Goal: Communication & Community: Share content

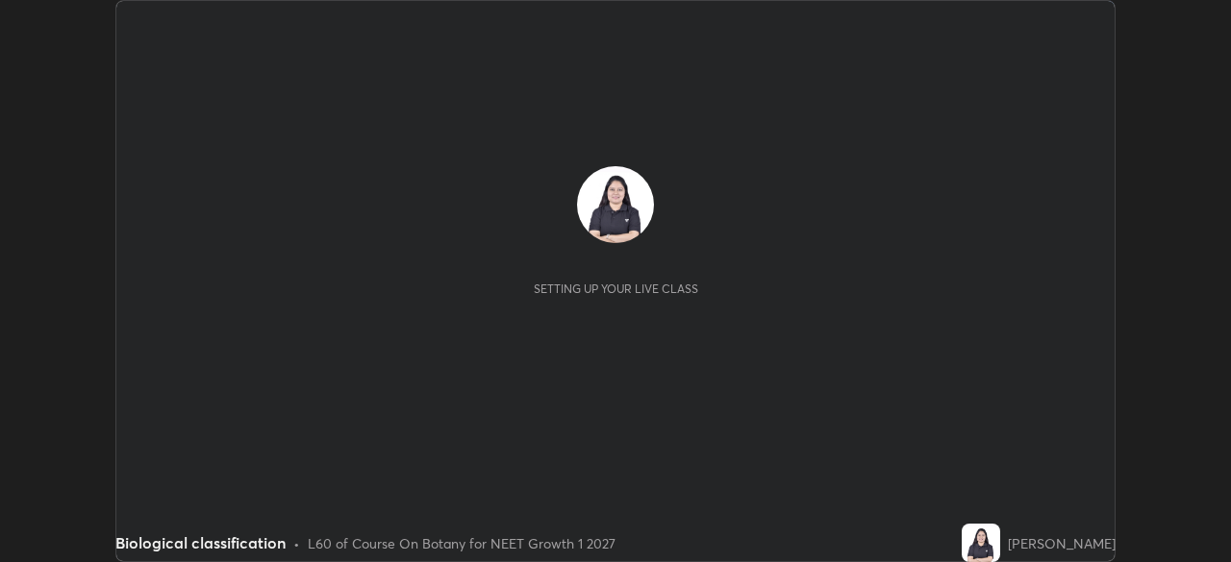
scroll to position [562, 1230]
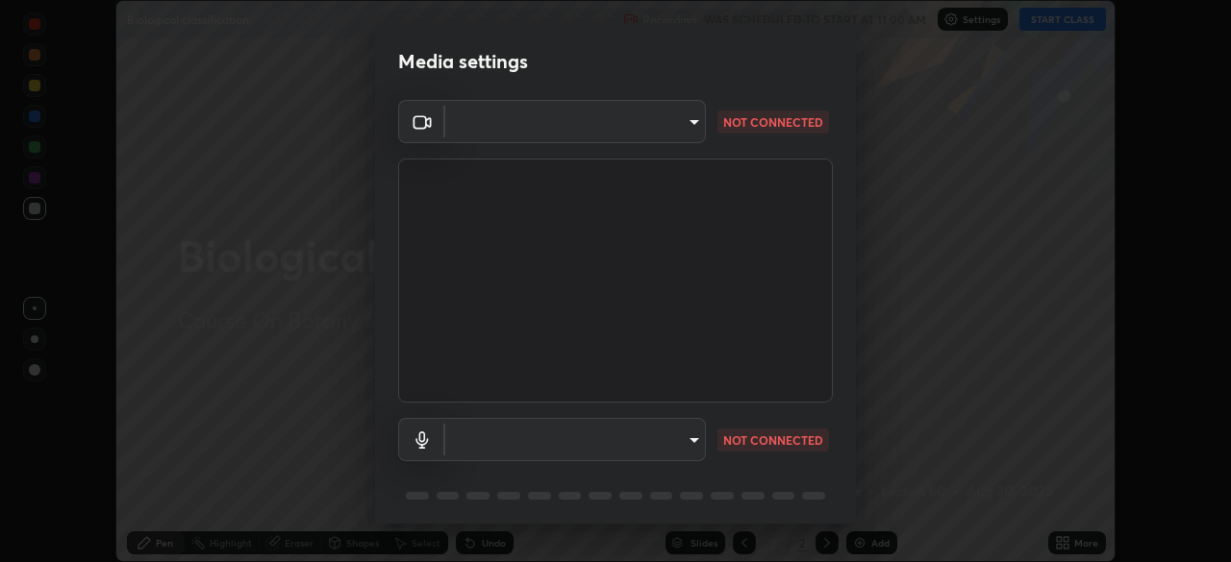
type input "5402053dac797fbd6203b9055fefd71c8703e877445e1219393e3e645ba4b0f2"
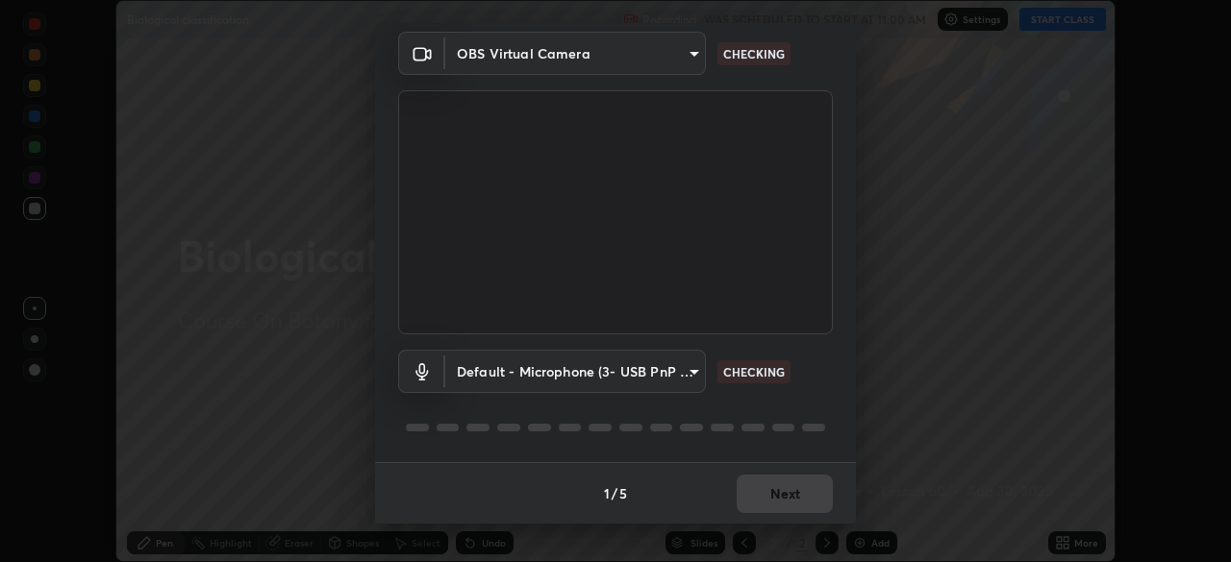
click at [589, 373] on body "Erase all Biological classification Recording WAS SCHEDULED TO START AT 11:00 A…" at bounding box center [615, 281] width 1231 height 562
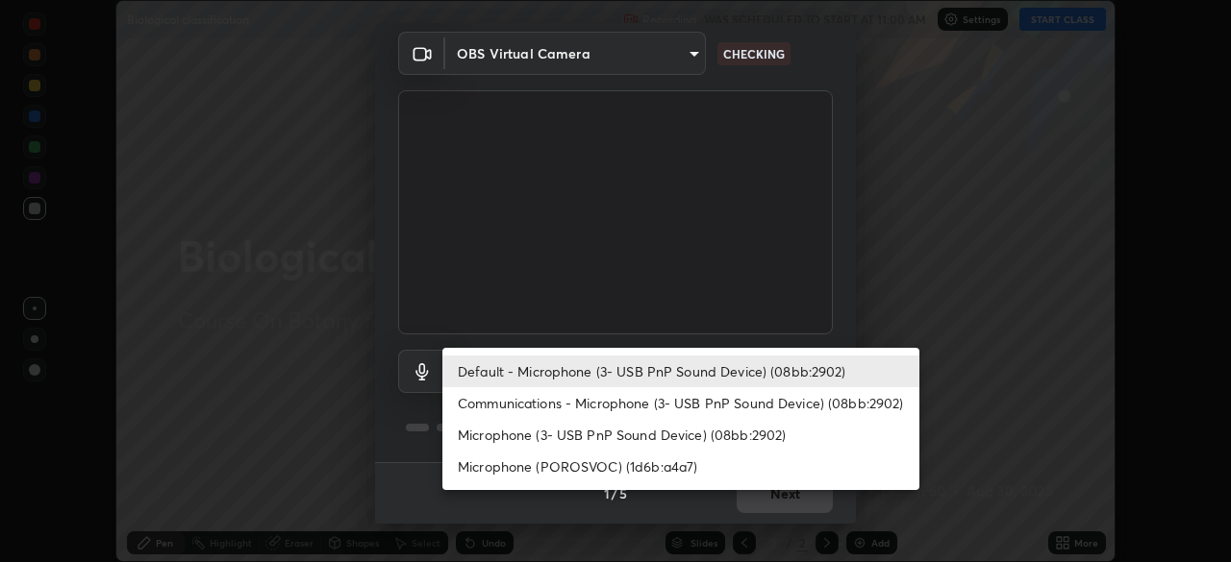
click at [683, 406] on li "Communications - Microphone (3- USB PnP Sound Device) (08bb:2902)" at bounding box center [680, 403] width 477 height 32
type input "communications"
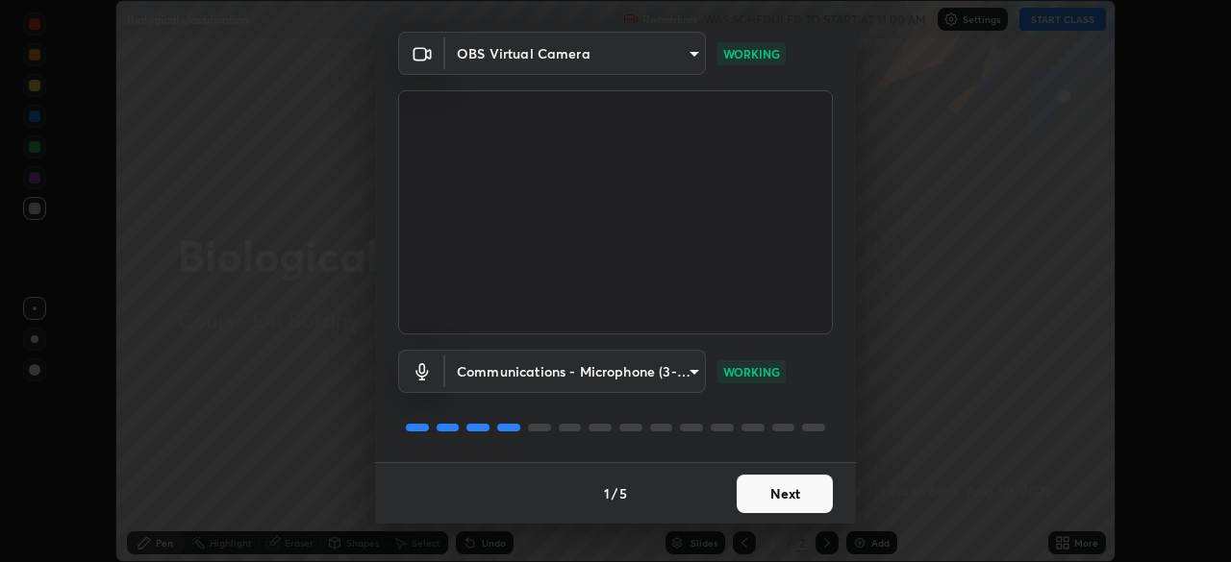
click at [774, 499] on button "Next" at bounding box center [784, 494] width 96 height 38
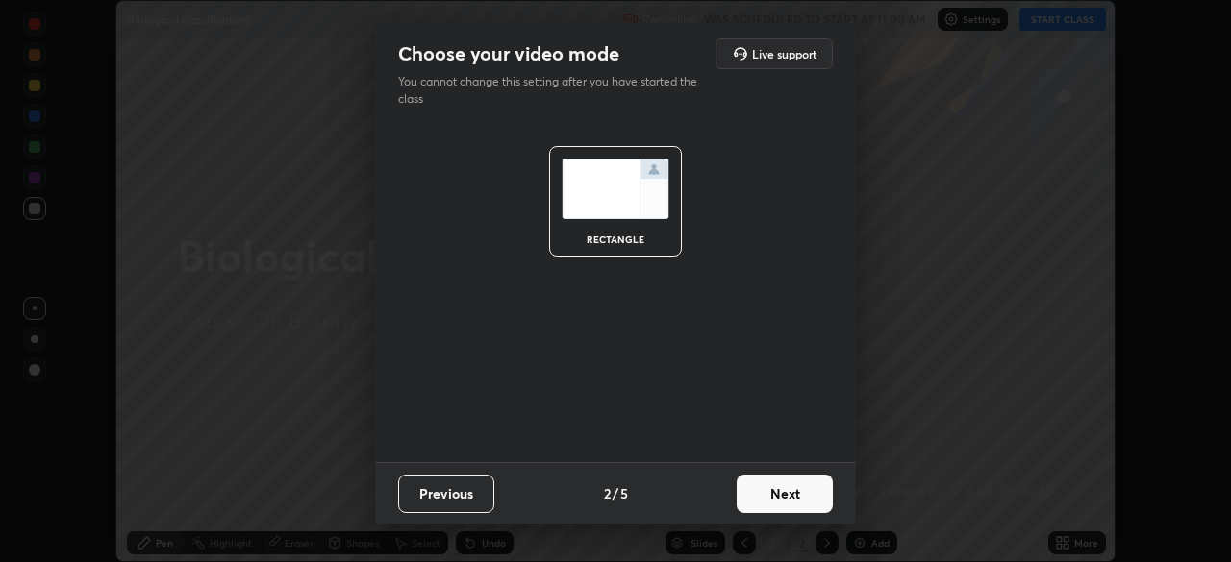
scroll to position [0, 0]
click at [783, 495] on button "Next" at bounding box center [784, 494] width 96 height 38
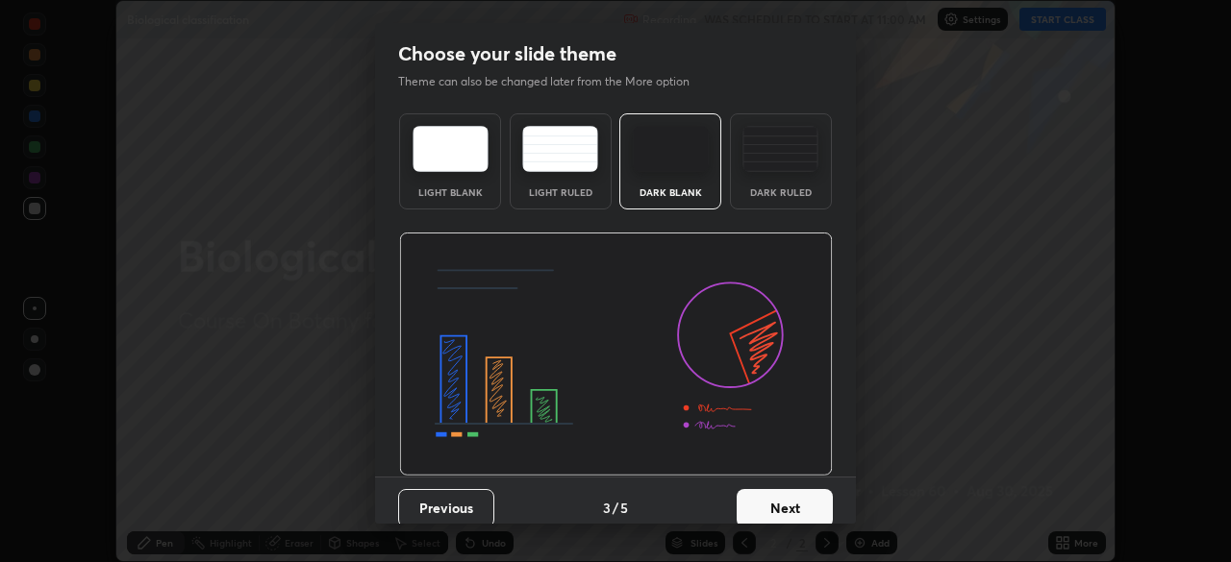
click at [785, 495] on button "Next" at bounding box center [784, 508] width 96 height 38
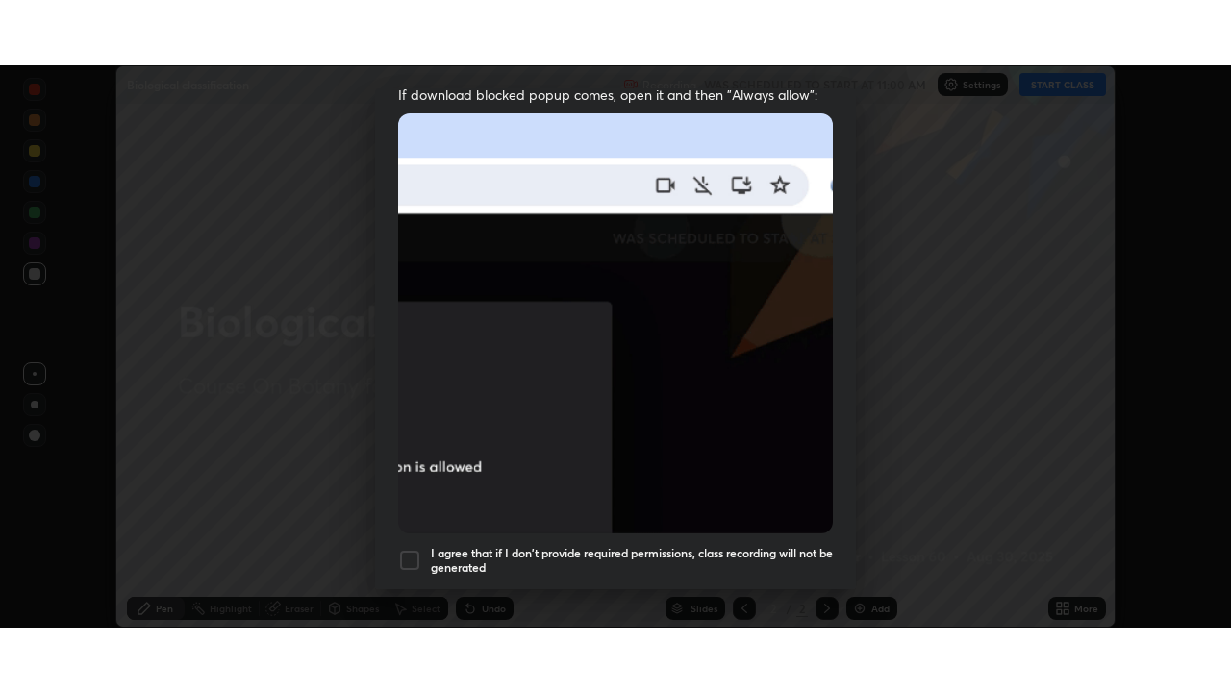
scroll to position [461, 0]
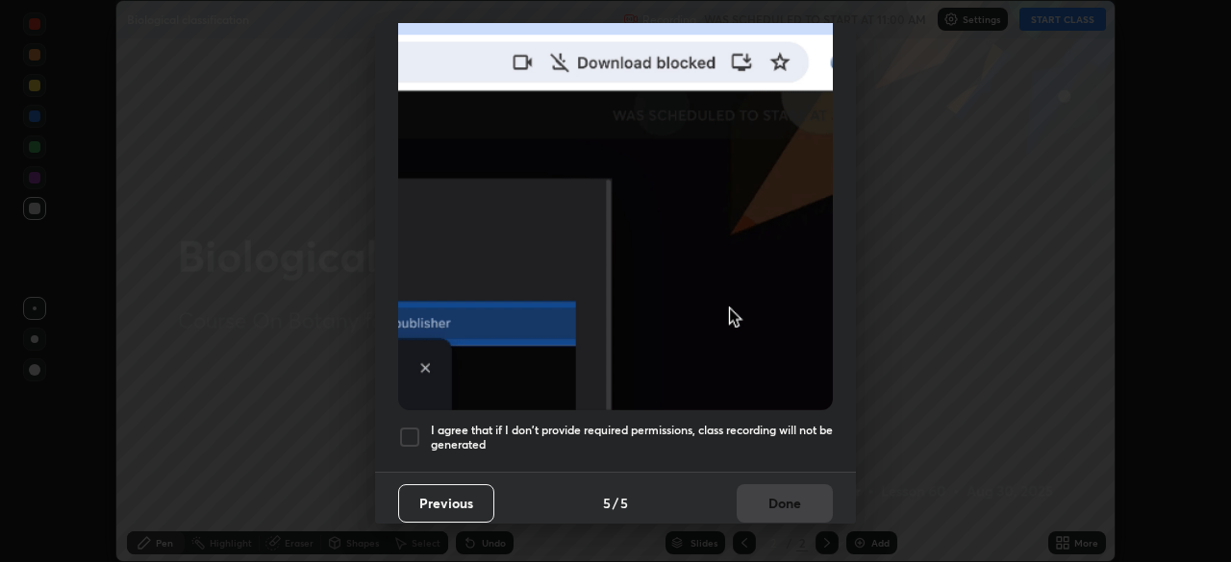
click at [637, 423] on h5 "I agree that if I don't provide required permissions, class recording will not …" at bounding box center [632, 438] width 402 height 30
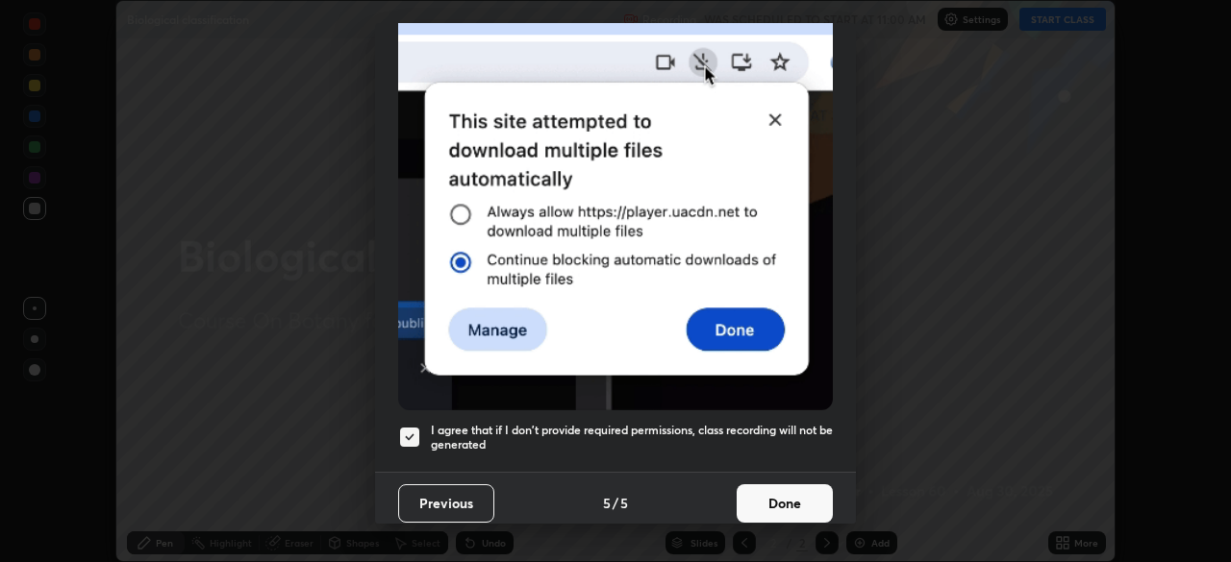
click at [755, 507] on button "Done" at bounding box center [784, 504] width 96 height 38
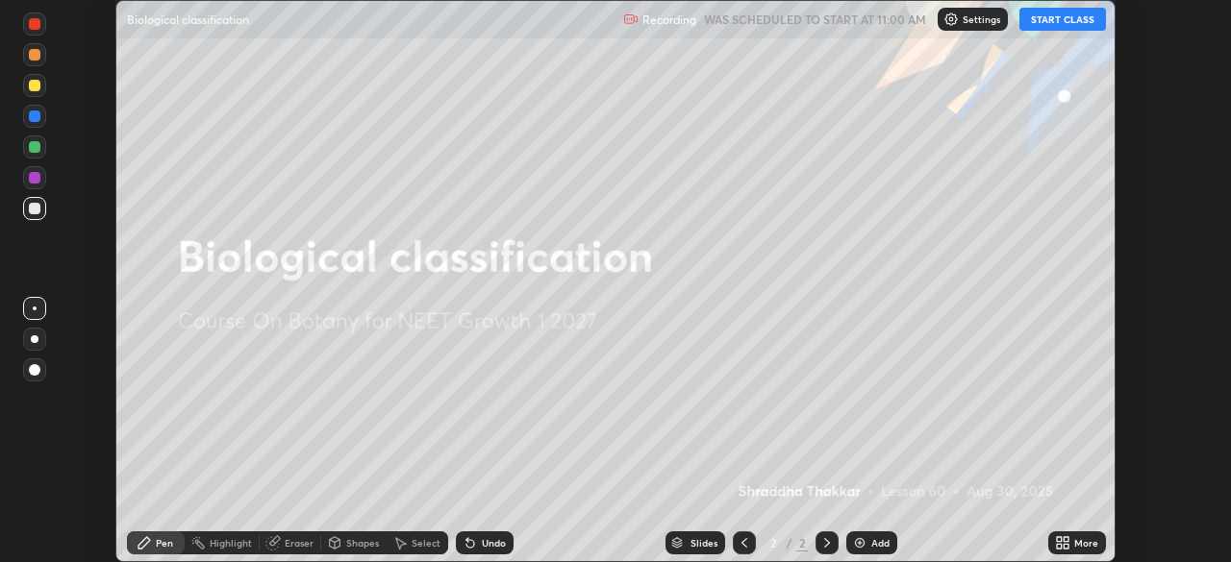
click at [1040, 25] on button "START CLASS" at bounding box center [1062, 19] width 87 height 23
click at [1079, 548] on div "More" at bounding box center [1086, 543] width 24 height 10
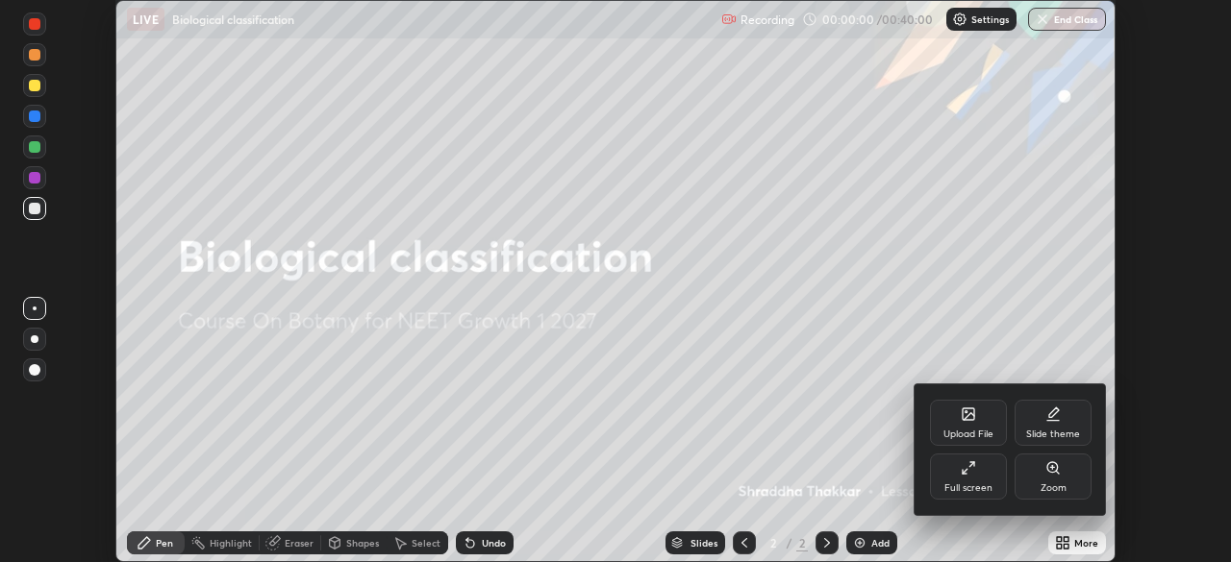
click at [968, 470] on icon at bounding box center [967, 468] width 15 height 15
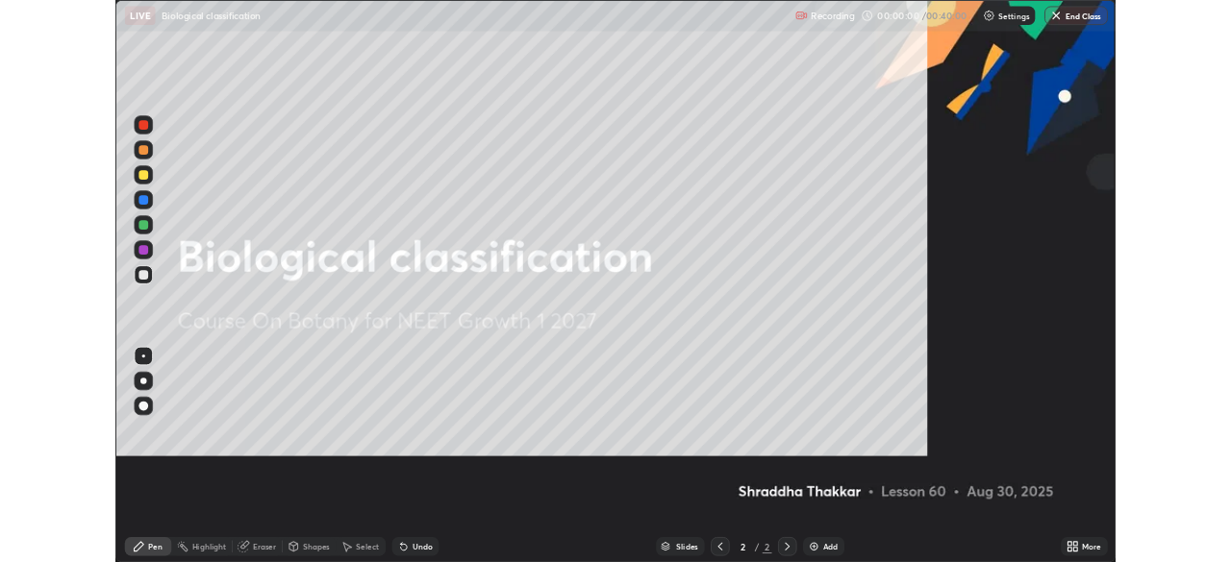
scroll to position [692, 1231]
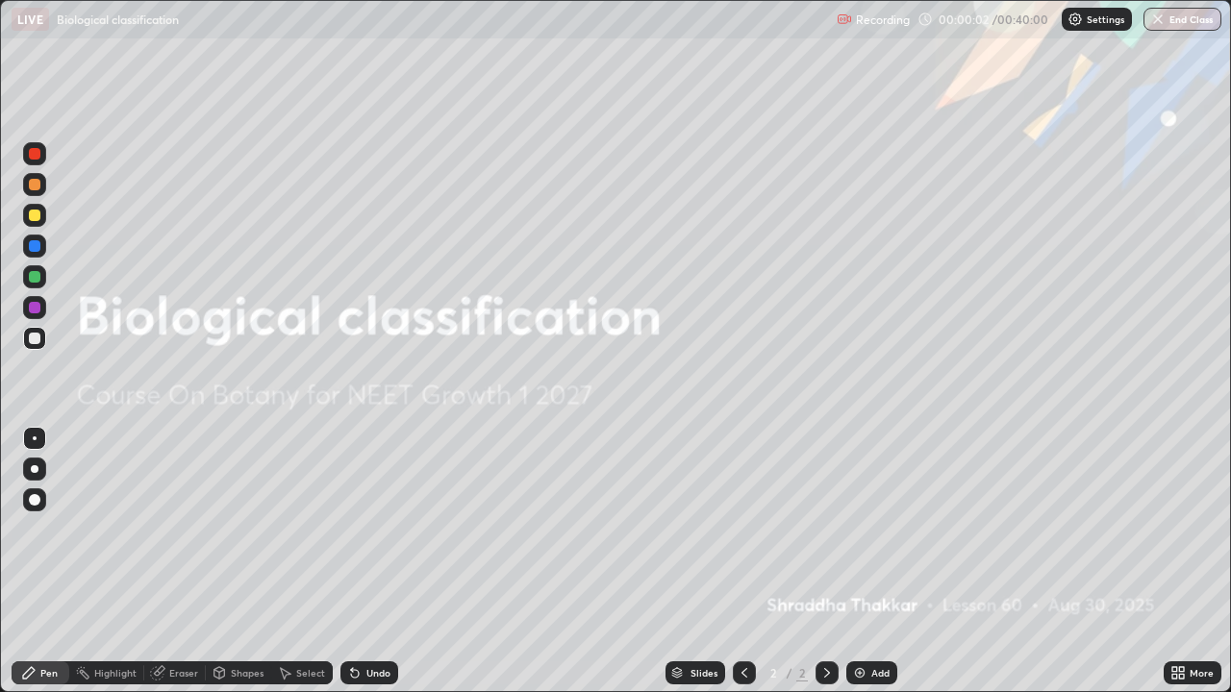
click at [1181, 561] on icon at bounding box center [1181, 669] width 5 height 5
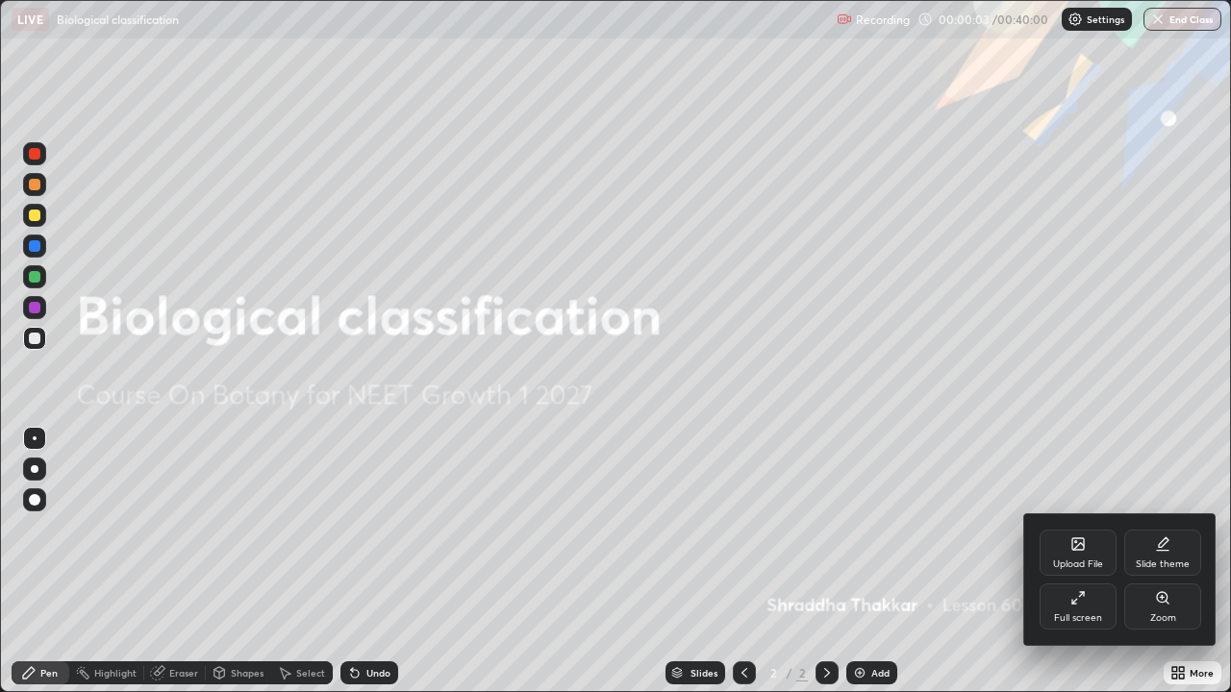
click at [1079, 561] on div "Upload File" at bounding box center [1078, 565] width 50 height 10
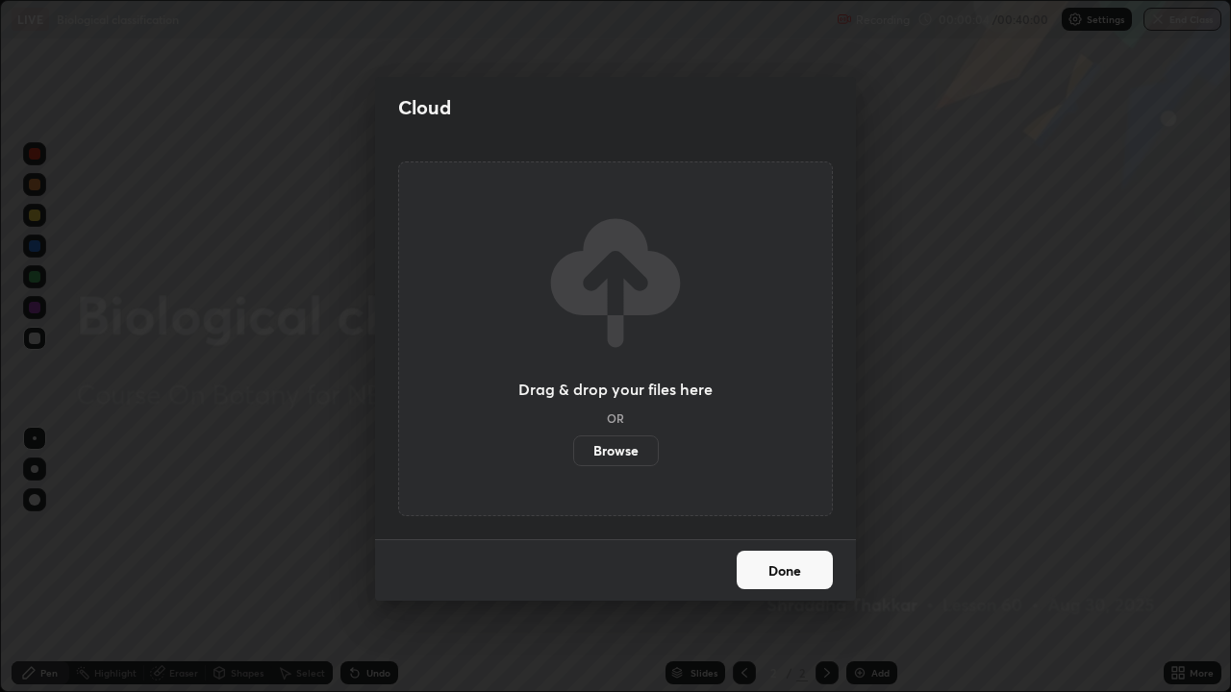
click at [641, 457] on label "Browse" at bounding box center [616, 451] width 86 height 31
click at [573, 457] on input "Browse" at bounding box center [573, 451] width 0 height 31
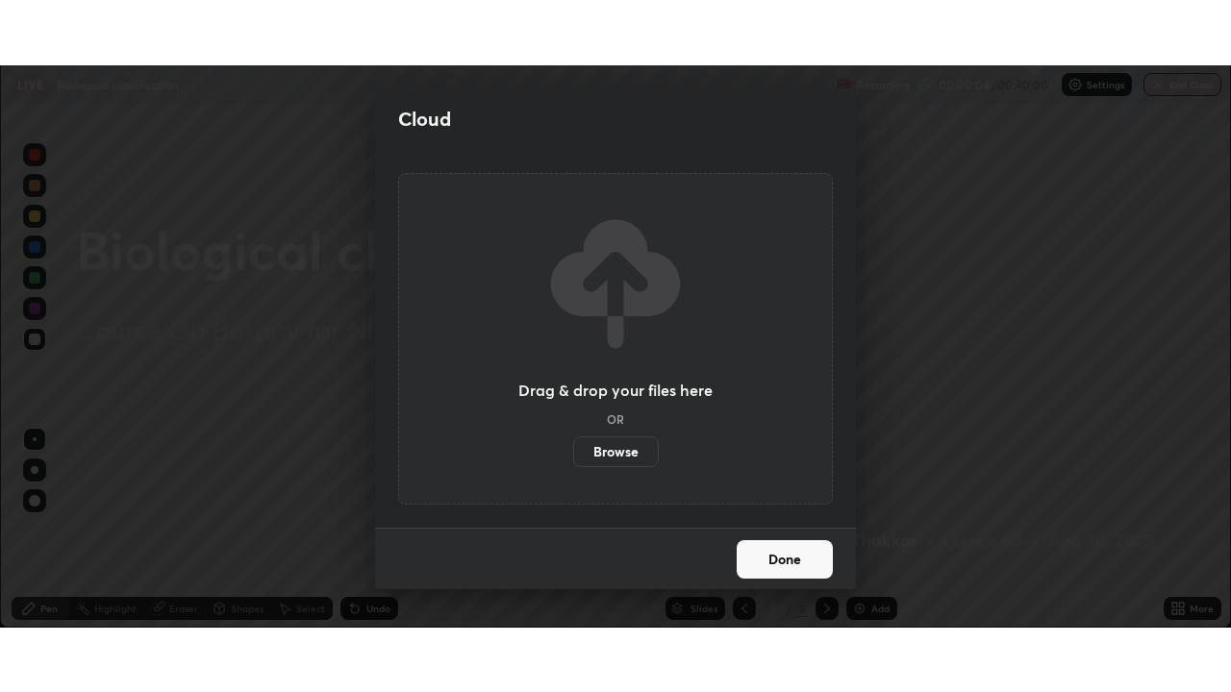
scroll to position [95579, 94910]
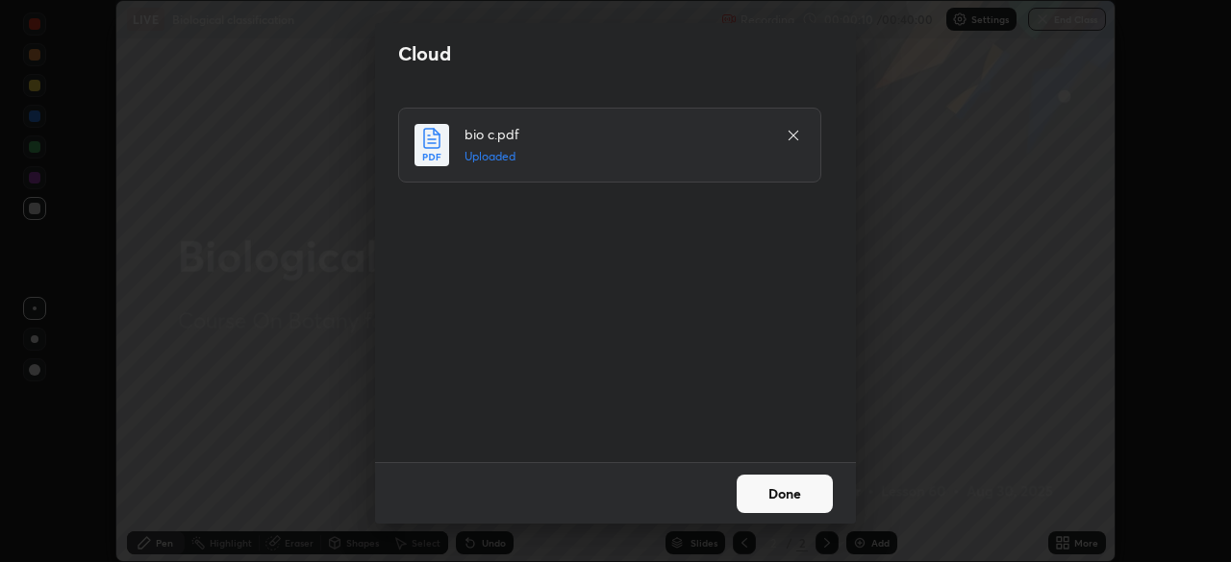
click at [768, 497] on button "Done" at bounding box center [784, 494] width 96 height 38
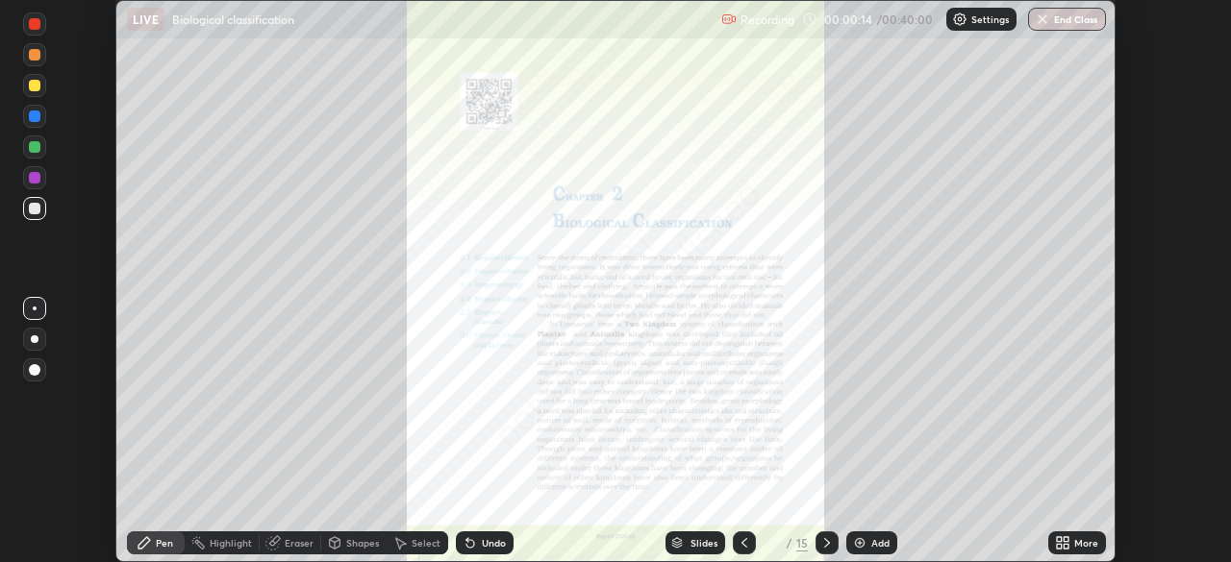
click at [1079, 538] on div "More" at bounding box center [1086, 543] width 24 height 10
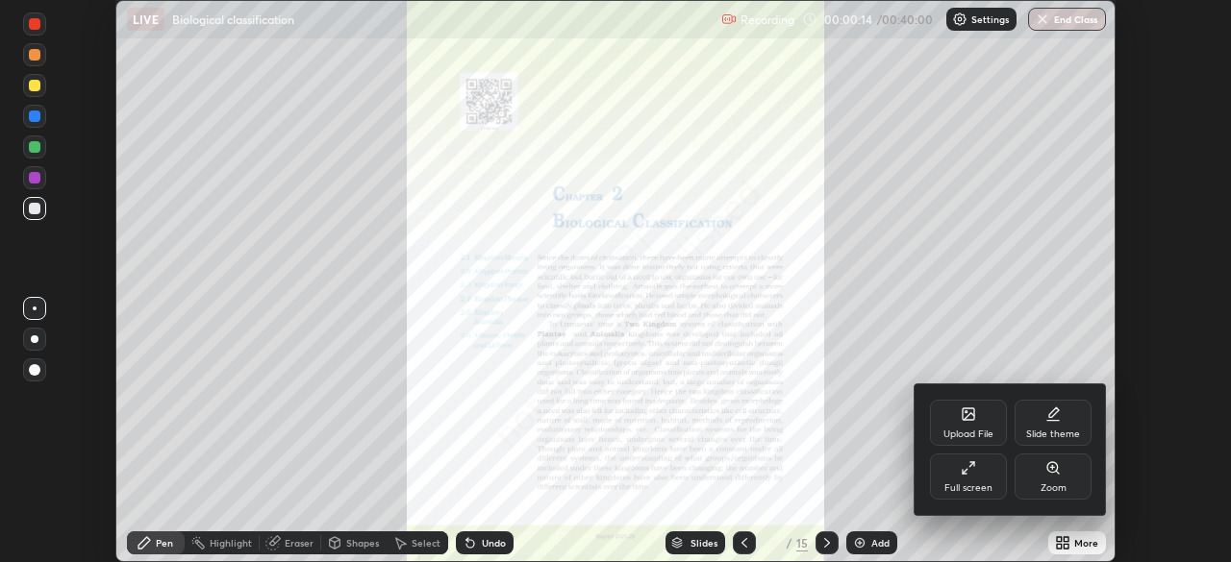
click at [984, 480] on div "Full screen" at bounding box center [968, 477] width 77 height 46
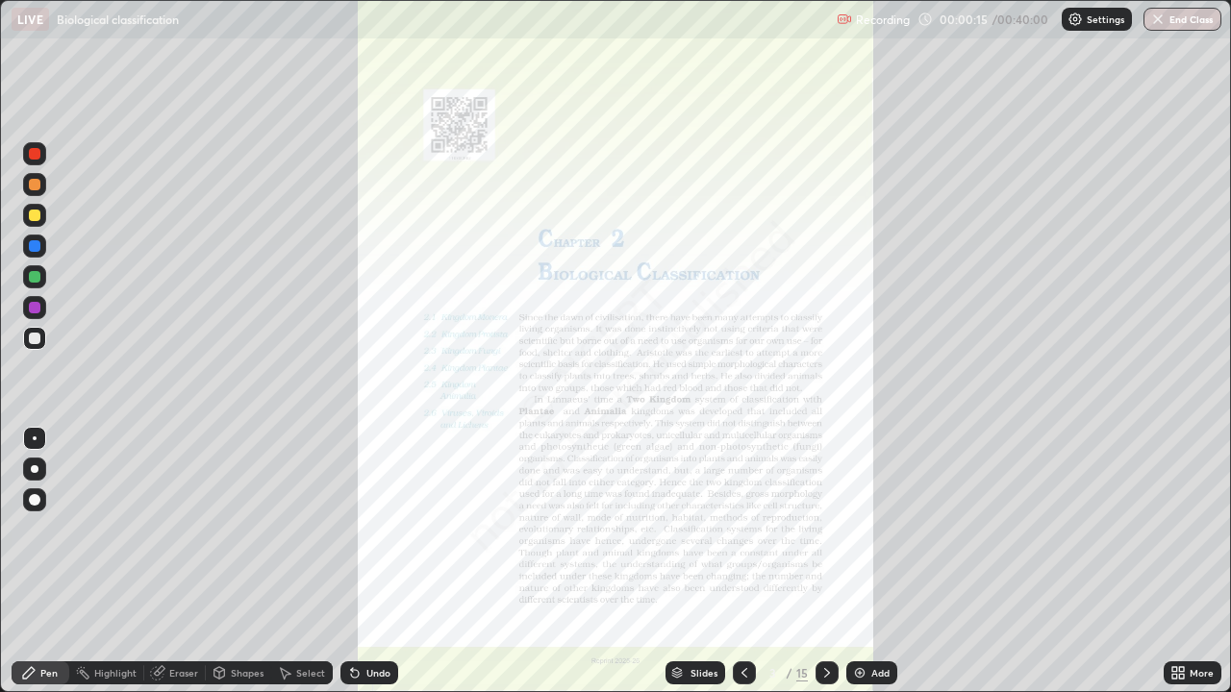
scroll to position [692, 1231]
click at [744, 561] on icon at bounding box center [744, 673] width 6 height 10
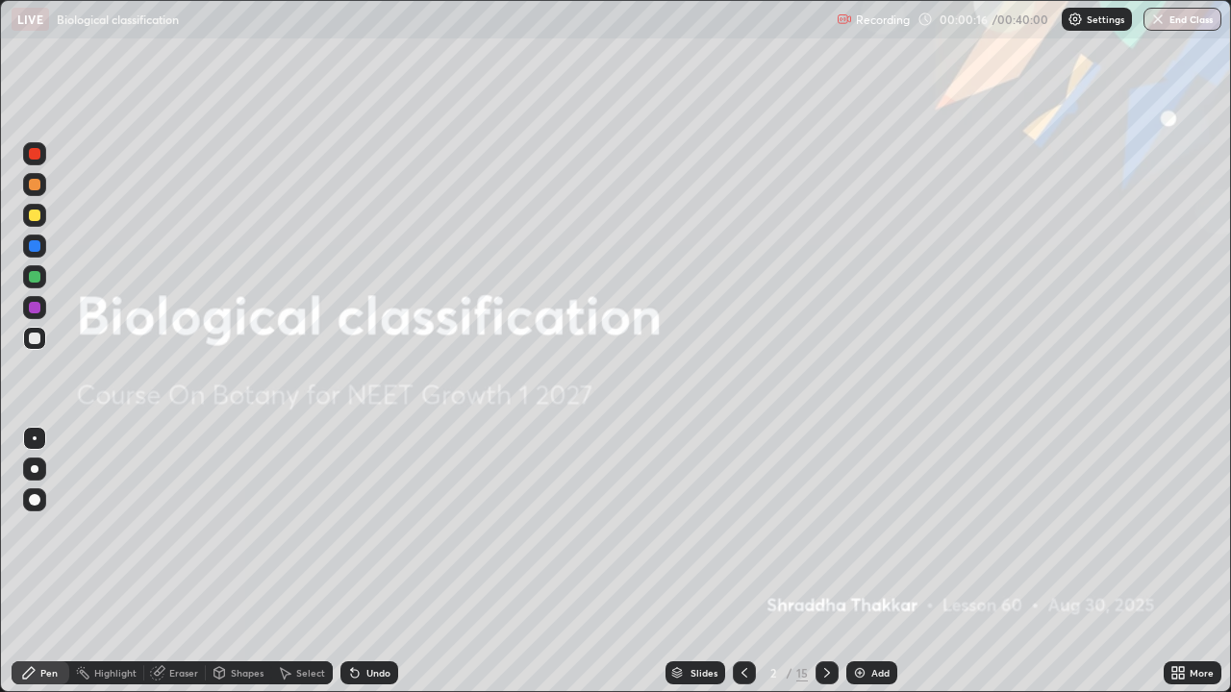
click at [871, 561] on div "Add" at bounding box center [880, 673] width 18 height 10
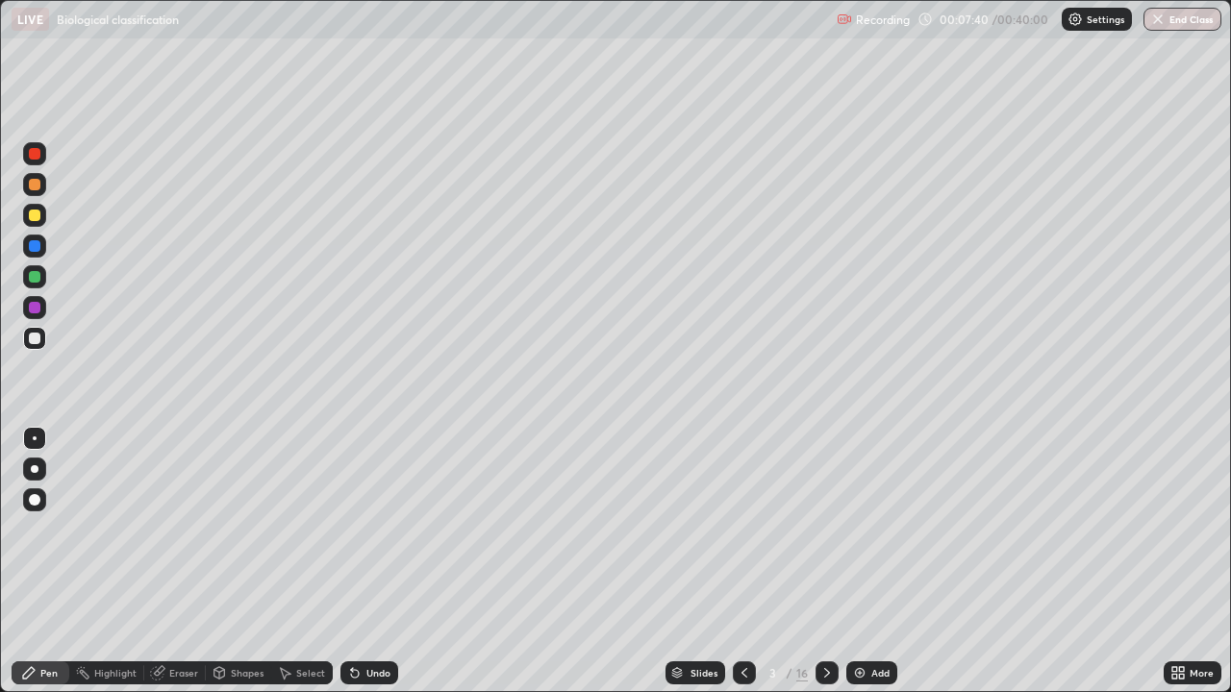
click at [34, 561] on icon at bounding box center [28, 672] width 15 height 15
click at [190, 561] on div "Eraser" at bounding box center [183, 673] width 29 height 10
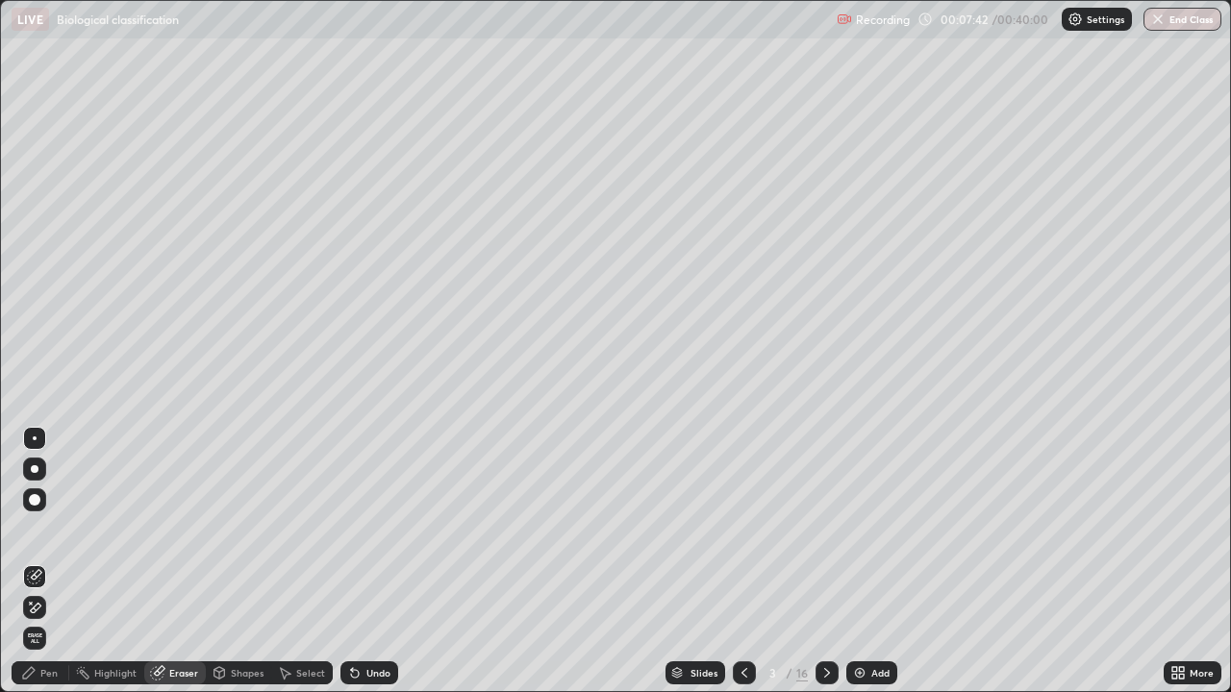
click at [35, 561] on span "Erase all" at bounding box center [34, 639] width 21 height 12
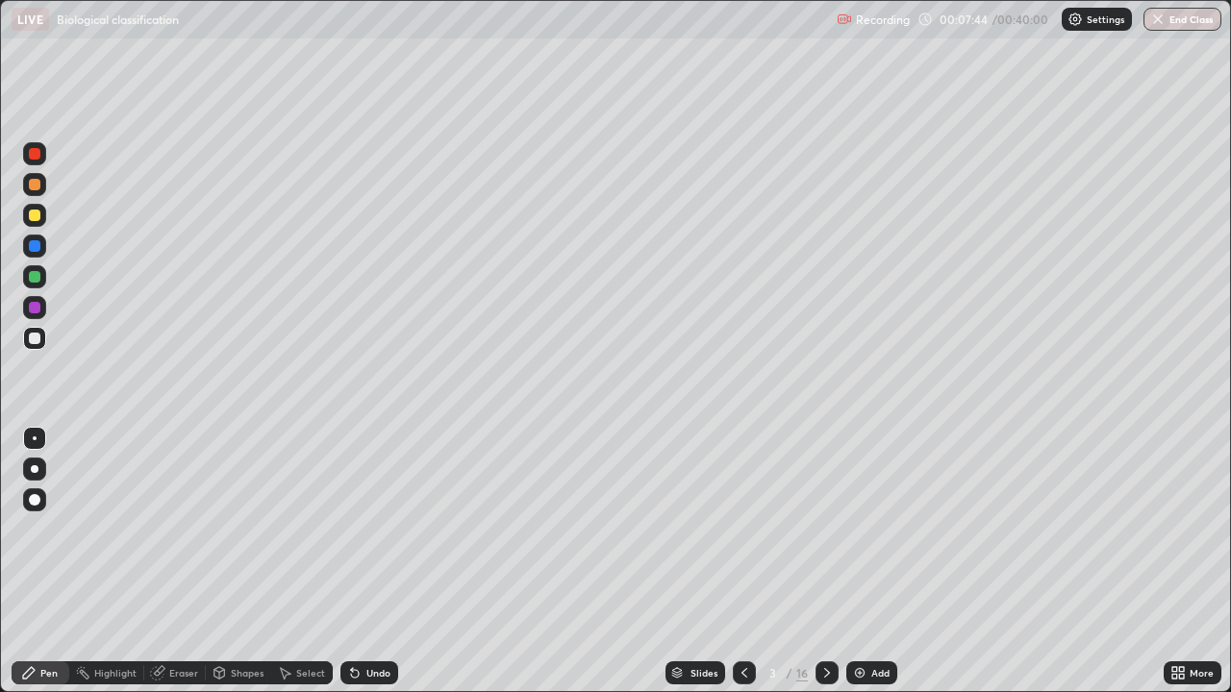
click at [30, 309] on div at bounding box center [35, 308] width 12 height 12
click at [37, 215] on div at bounding box center [35, 216] width 12 height 12
click at [371, 561] on div "Undo" at bounding box center [378, 673] width 24 height 10
click at [38, 501] on div at bounding box center [35, 500] width 12 height 12
click at [35, 309] on div at bounding box center [35, 308] width 12 height 12
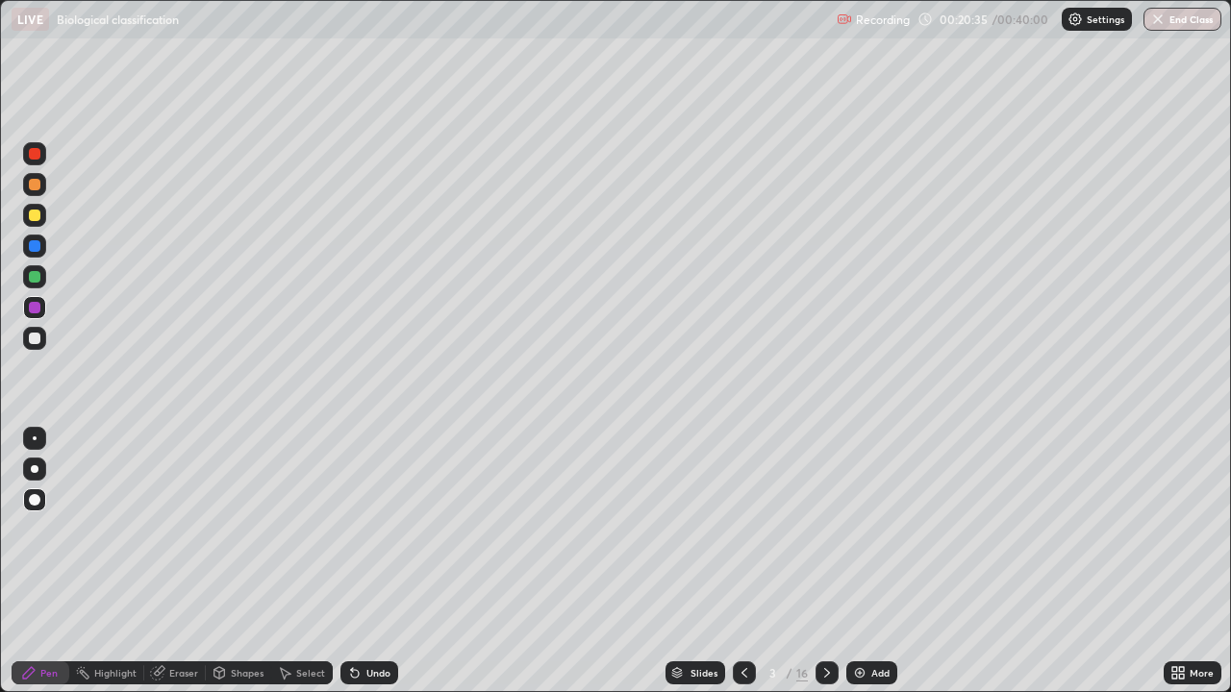
click at [1149, 561] on div "Slides 3 / 16 Add" at bounding box center [780, 673] width 765 height 38
click at [1175, 561] on icon at bounding box center [1174, 669] width 5 height 5
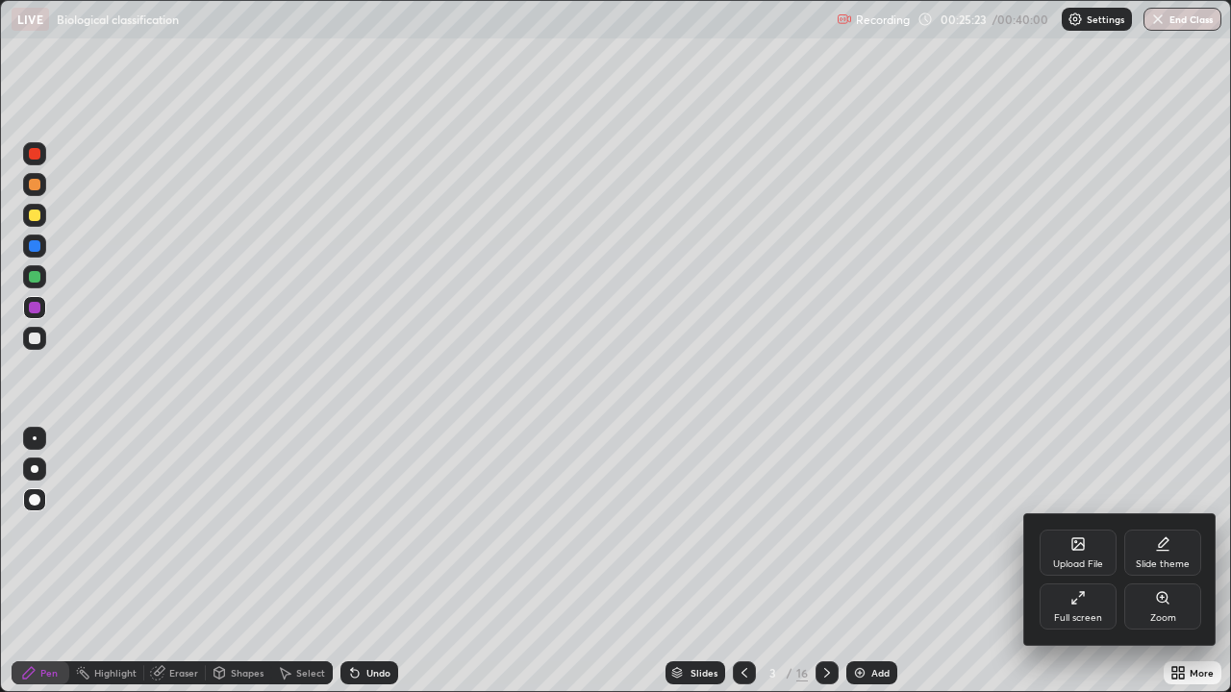
click at [37, 561] on div at bounding box center [615, 346] width 1231 height 692
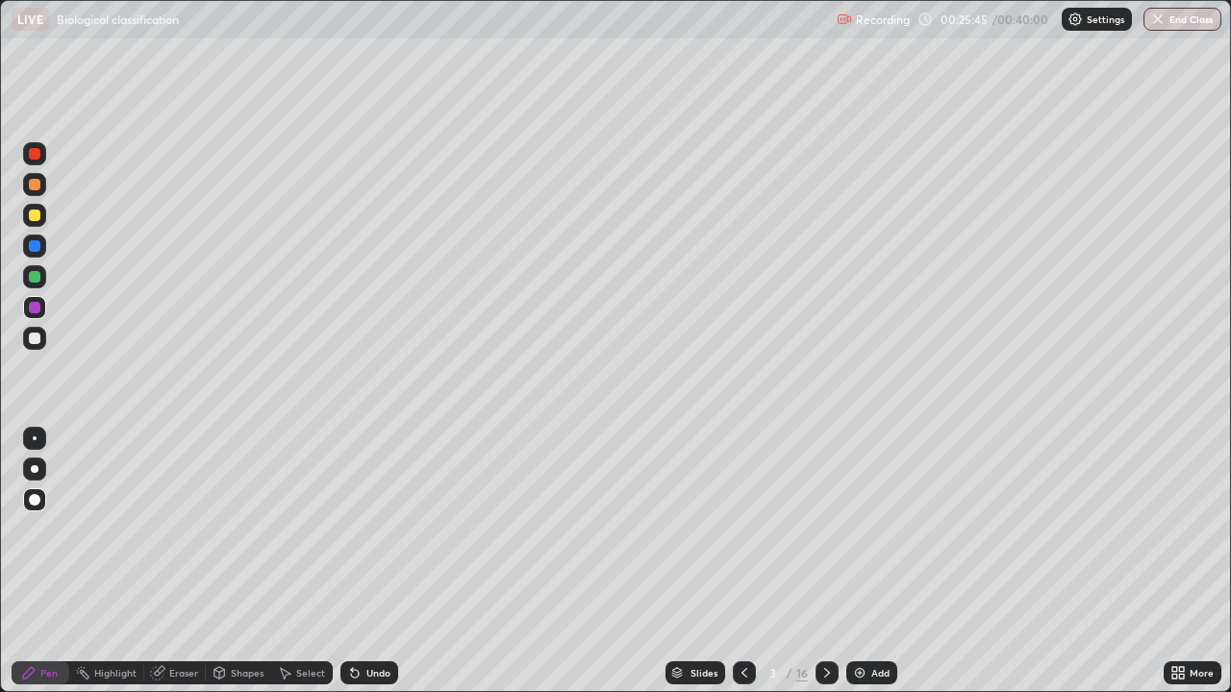
click at [36, 247] on div at bounding box center [35, 246] width 12 height 12
click at [33, 154] on div at bounding box center [35, 154] width 12 height 12
click at [363, 561] on div "Undo" at bounding box center [369, 672] width 58 height 23
click at [378, 561] on div "Undo" at bounding box center [378, 673] width 24 height 10
click at [377, 561] on div "Undo" at bounding box center [378, 673] width 24 height 10
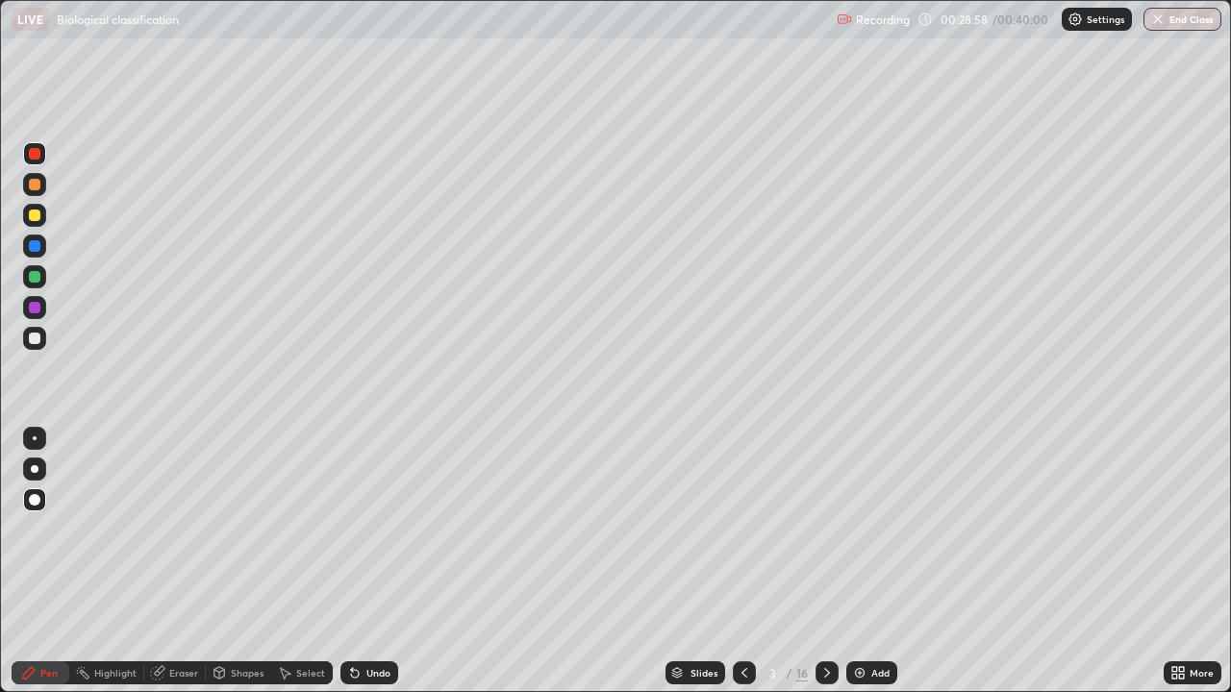
click at [1167, 17] on button "End Class" at bounding box center [1182, 19] width 78 height 23
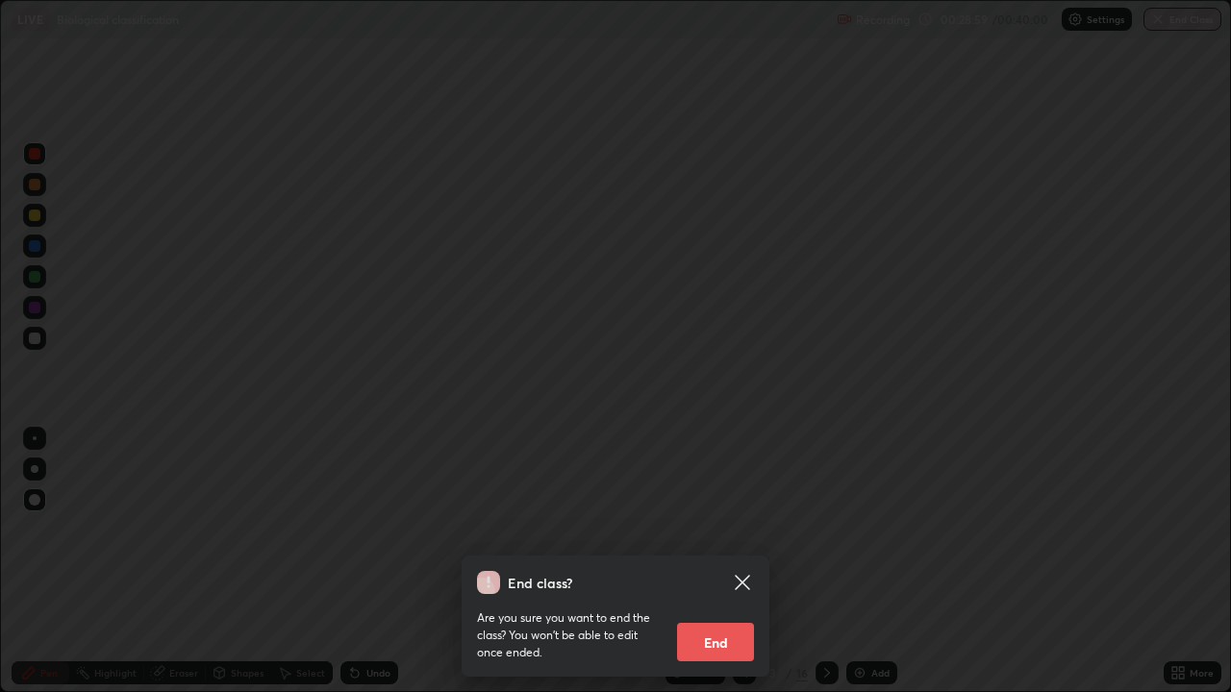
click at [718, 561] on button "End" at bounding box center [715, 642] width 77 height 38
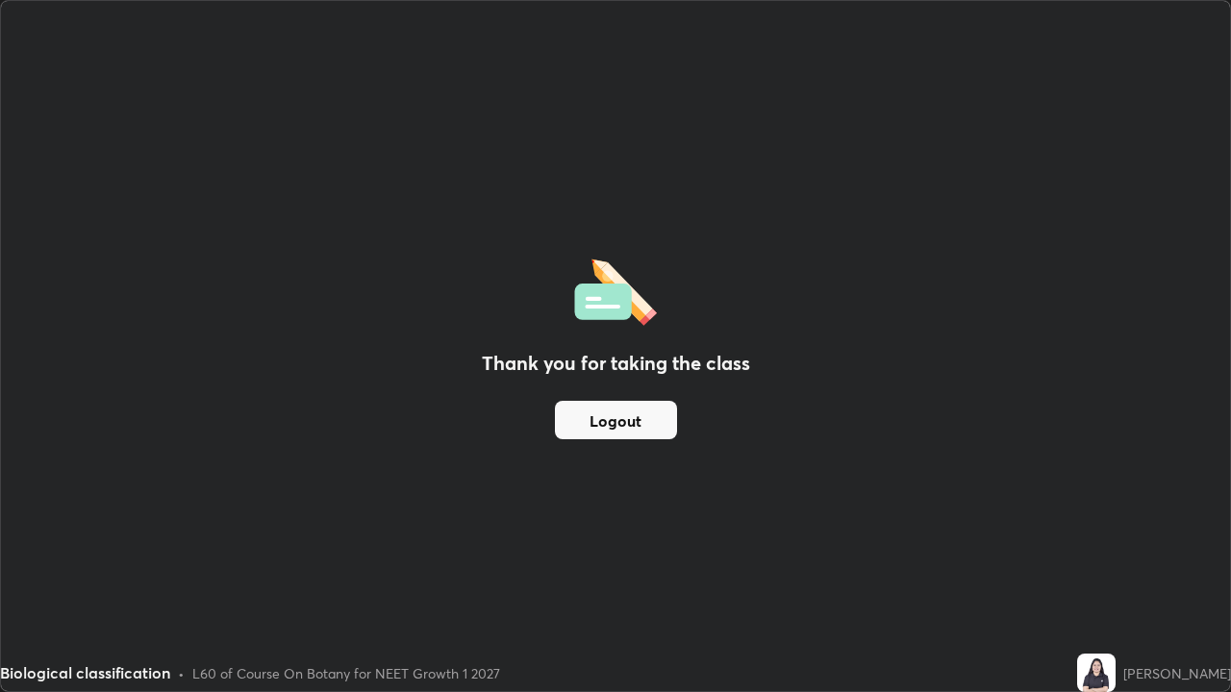
click at [641, 422] on button "Logout" at bounding box center [616, 420] width 122 height 38
